Goal: Navigation & Orientation: Find specific page/section

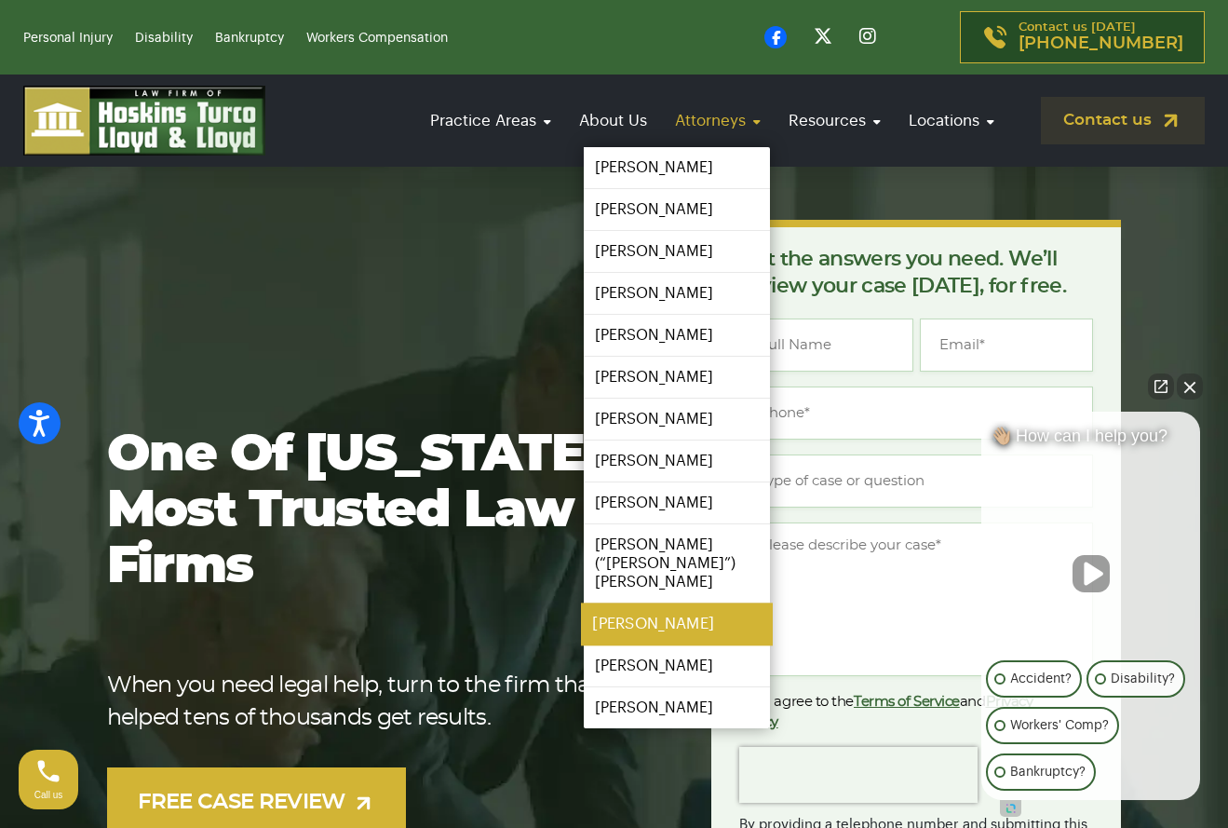
click at [651, 607] on link "[PERSON_NAME]" at bounding box center [677, 624] width 192 height 42
click at [722, 114] on link "Attorneys" at bounding box center [718, 120] width 104 height 53
